Goal: Transaction & Acquisition: Purchase product/service

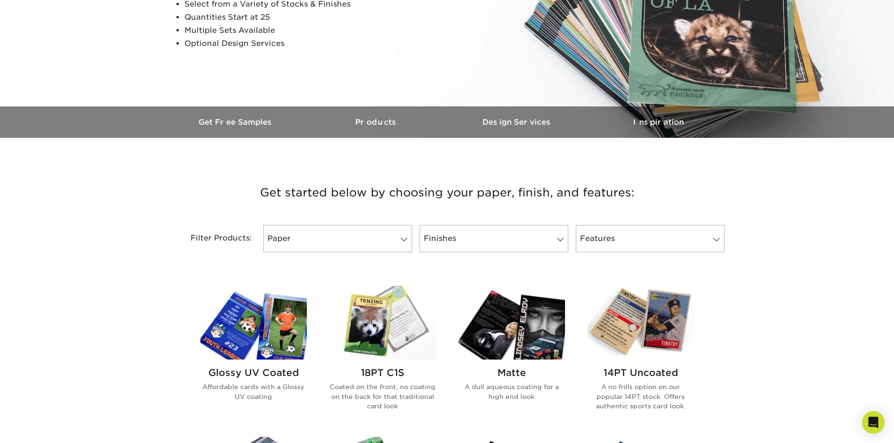
scroll to position [188, 0]
click at [402, 244] on span at bounding box center [403, 241] width 13 height 8
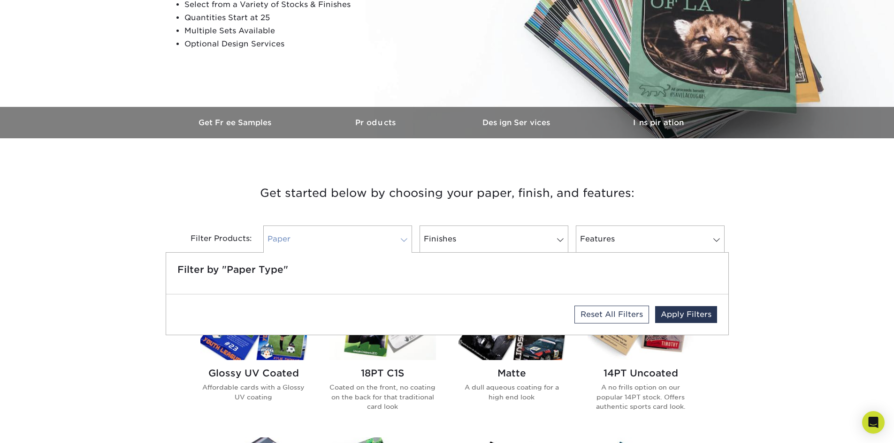
click at [402, 244] on span at bounding box center [403, 241] width 13 height 8
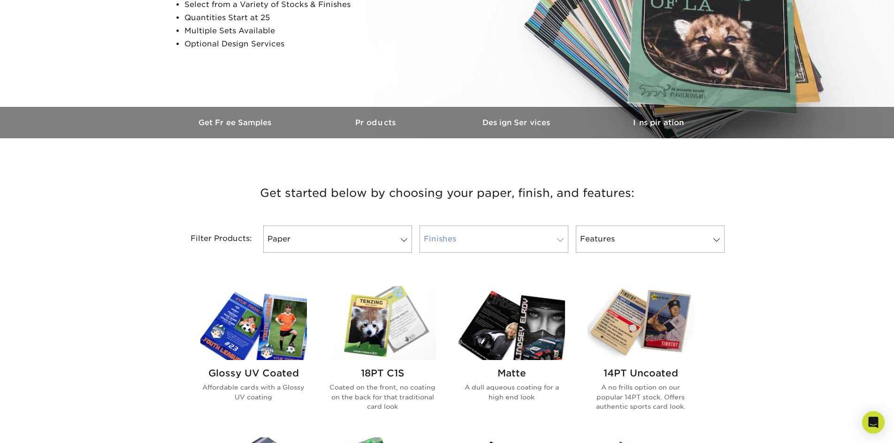
click at [462, 240] on link "Finishes" at bounding box center [494, 239] width 149 height 27
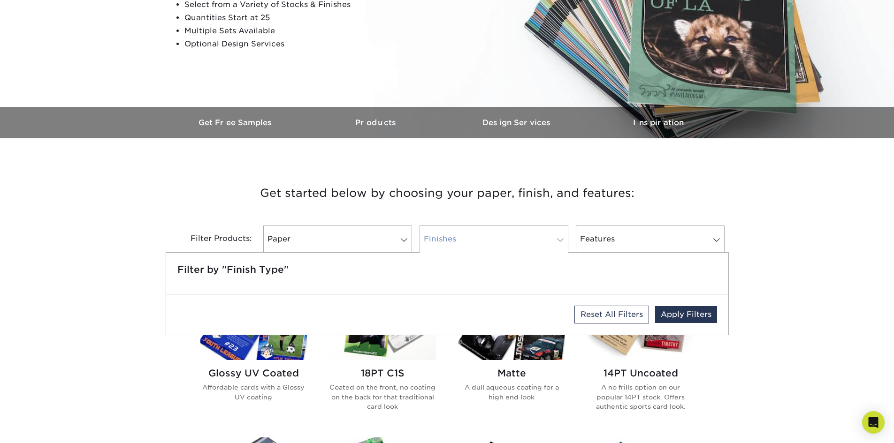
click at [462, 240] on link "Finishes" at bounding box center [494, 239] width 149 height 27
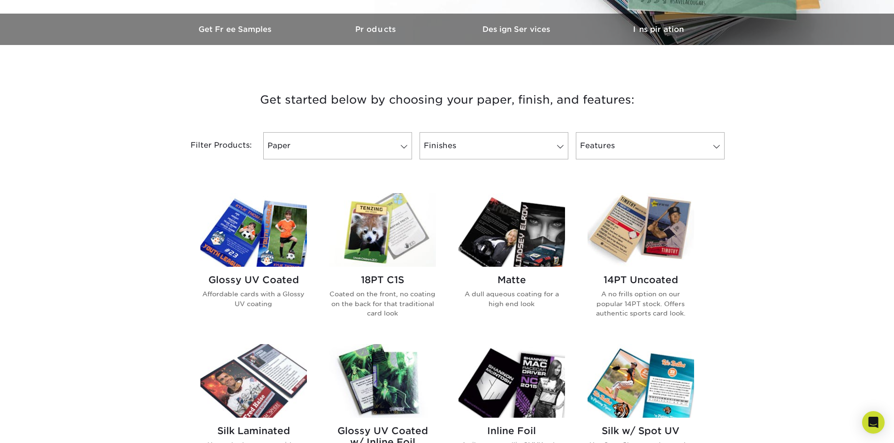
scroll to position [282, 0]
click at [528, 297] on p "A dull aqueous coating for a high end look" at bounding box center [511, 298] width 107 height 19
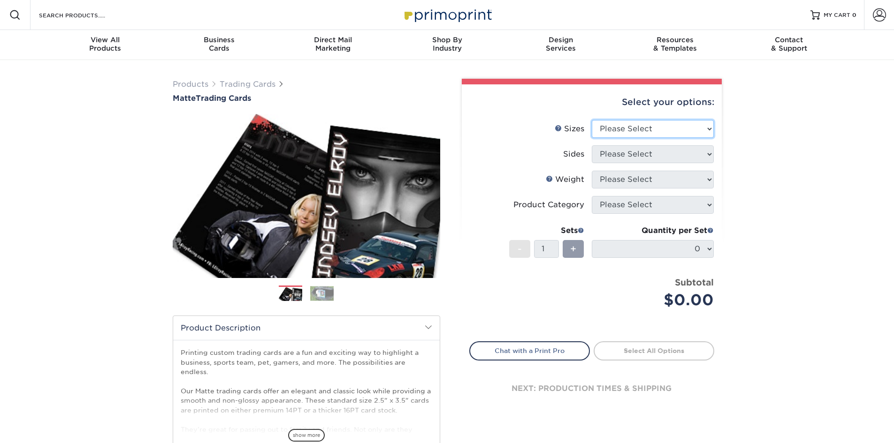
click at [691, 131] on select "Please Select 2.5" x 3.5"" at bounding box center [653, 129] width 122 height 18
select select "2.50x3.50"
click at [592, 120] on select "Please Select 2.5" x 3.5"" at bounding box center [653, 129] width 122 height 18
click at [682, 152] on select "Please Select Print Both Sides Print Front Only" at bounding box center [653, 154] width 122 height 18
select select "13abbda7-1d64-4f25-8bb2-c179b224825d"
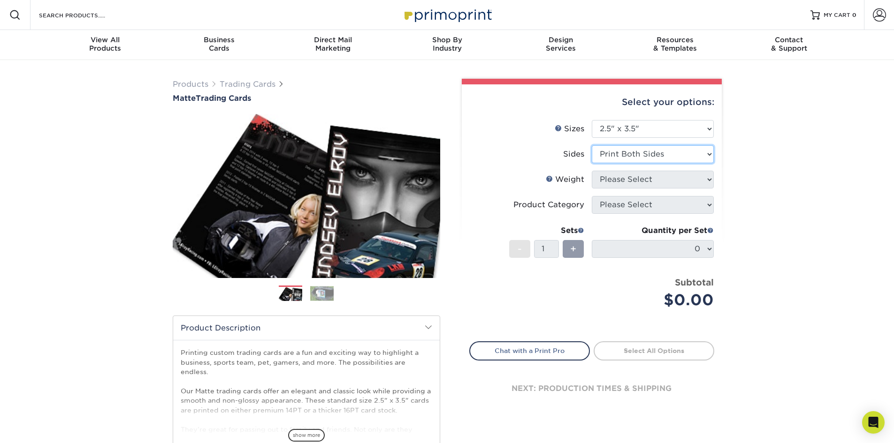
click at [592, 145] on select "Please Select Print Both Sides Print Front Only" at bounding box center [653, 154] width 122 height 18
click at [677, 183] on select "Please Select 16PT 14PT" at bounding box center [653, 180] width 122 height 18
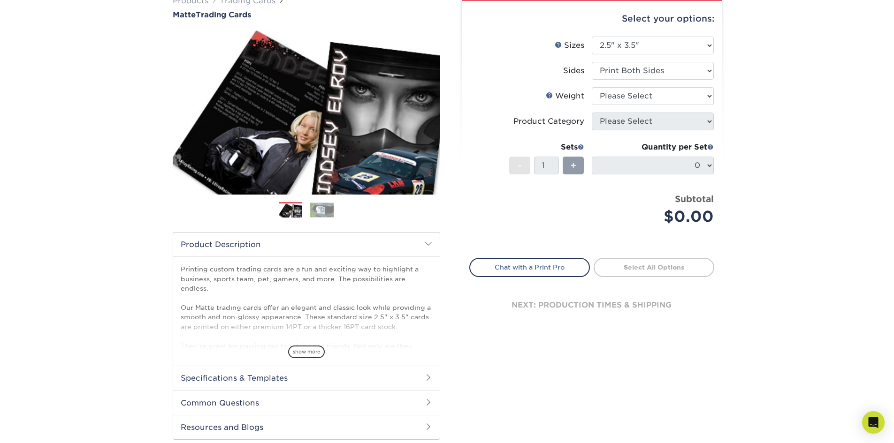
scroll to position [188, 0]
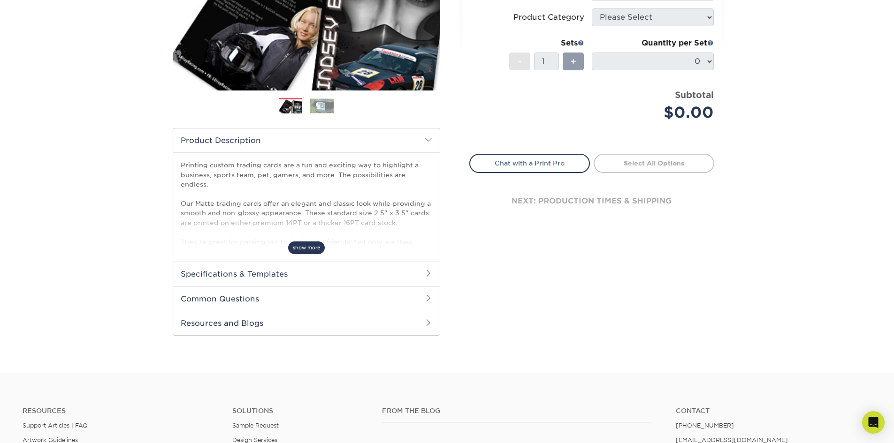
click at [308, 251] on span "show more" at bounding box center [306, 248] width 37 height 13
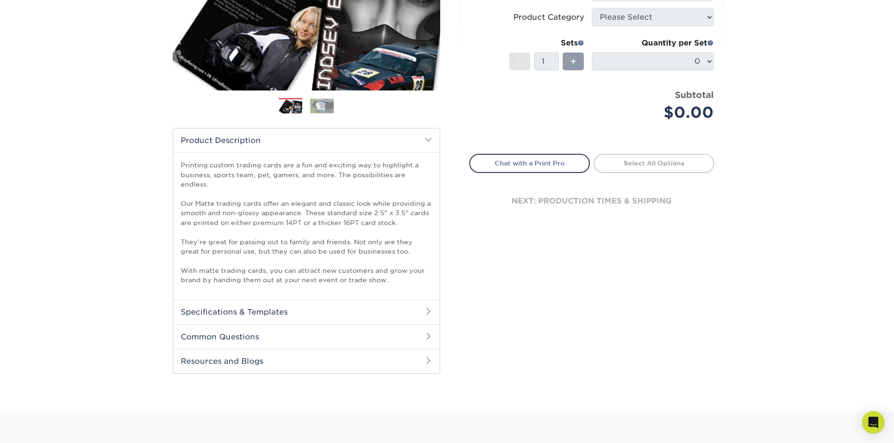
click at [320, 306] on h2 "Specifications & Templates" at bounding box center [306, 312] width 267 height 24
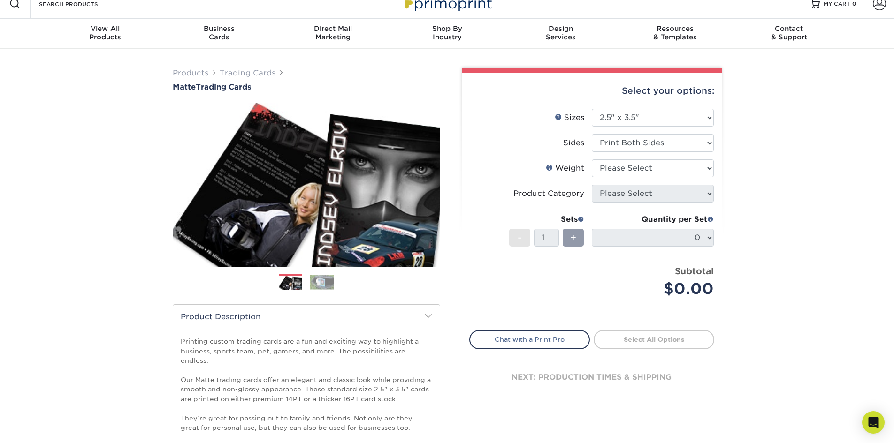
scroll to position [0, 0]
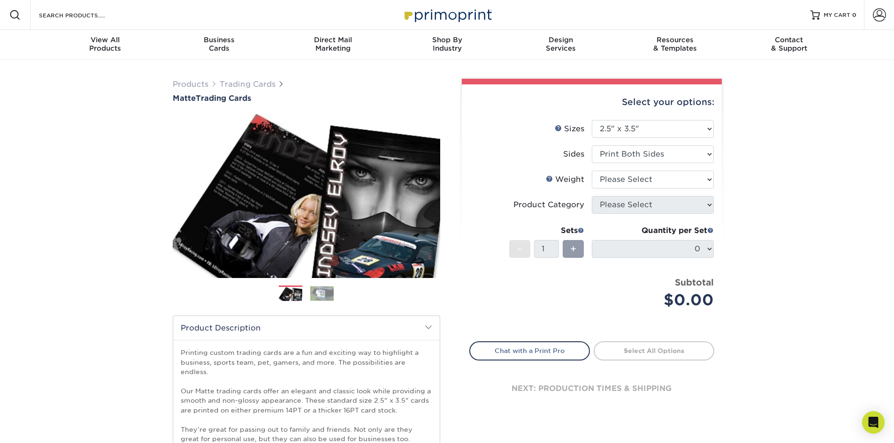
drag, startPoint x: 120, startPoint y: 338, endPoint x: 202, endPoint y: 271, distance: 106.1
click at [120, 338] on div "Products Trading Cards Matte Trading Cards" at bounding box center [447, 385] width 894 height 650
